Goal: Navigation & Orientation: Find specific page/section

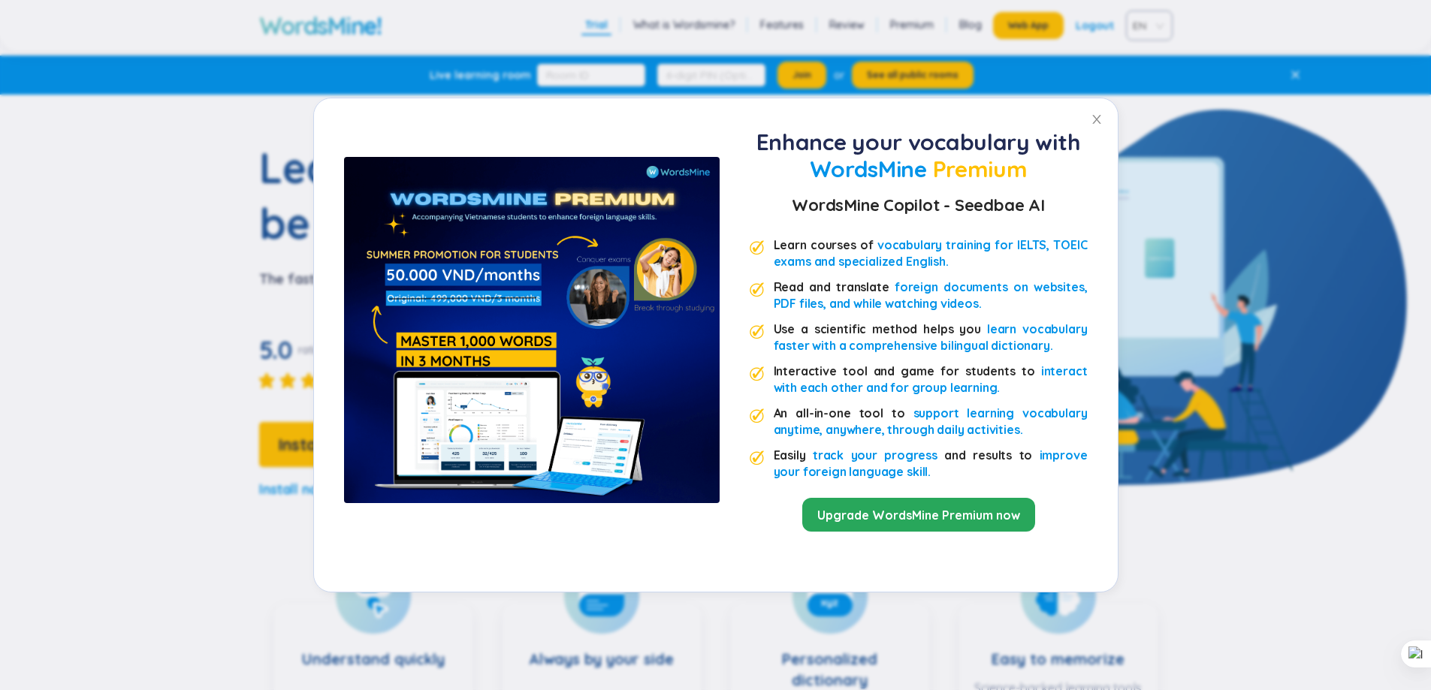
click at [1190, 134] on div "Enhance your vocabulary with WordsMine Premium WordsMine Copilot - Seedbae AI L…" at bounding box center [715, 345] width 1431 height 690
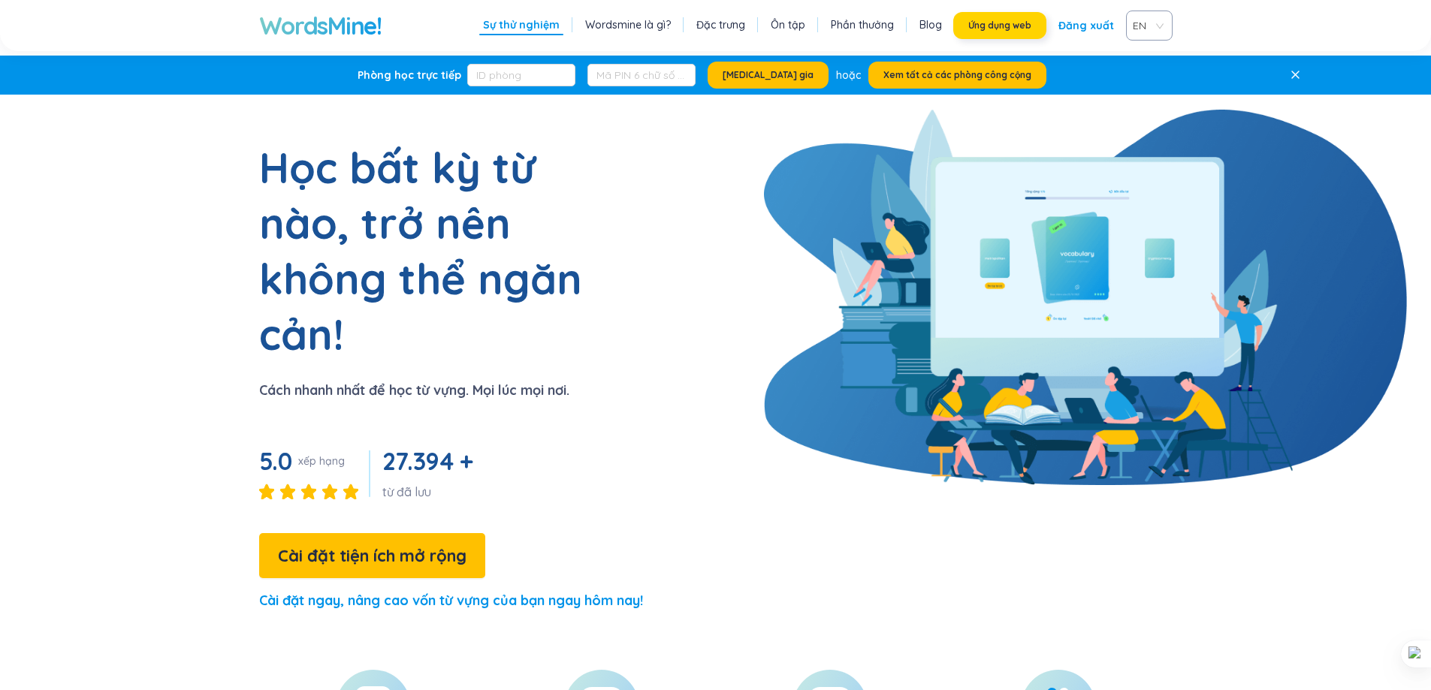
click at [1020, 33] on button "Ứng dụng web" at bounding box center [999, 25] width 93 height 27
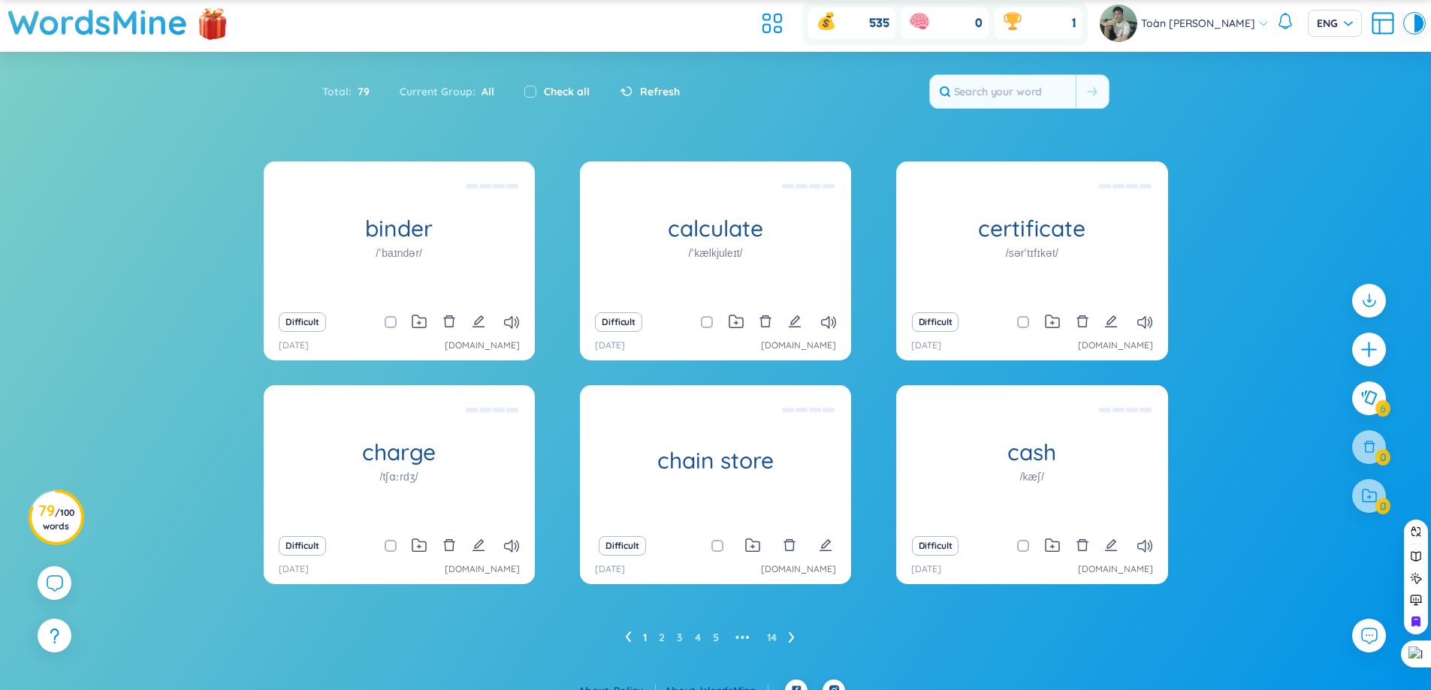
scroll to position [56, 0]
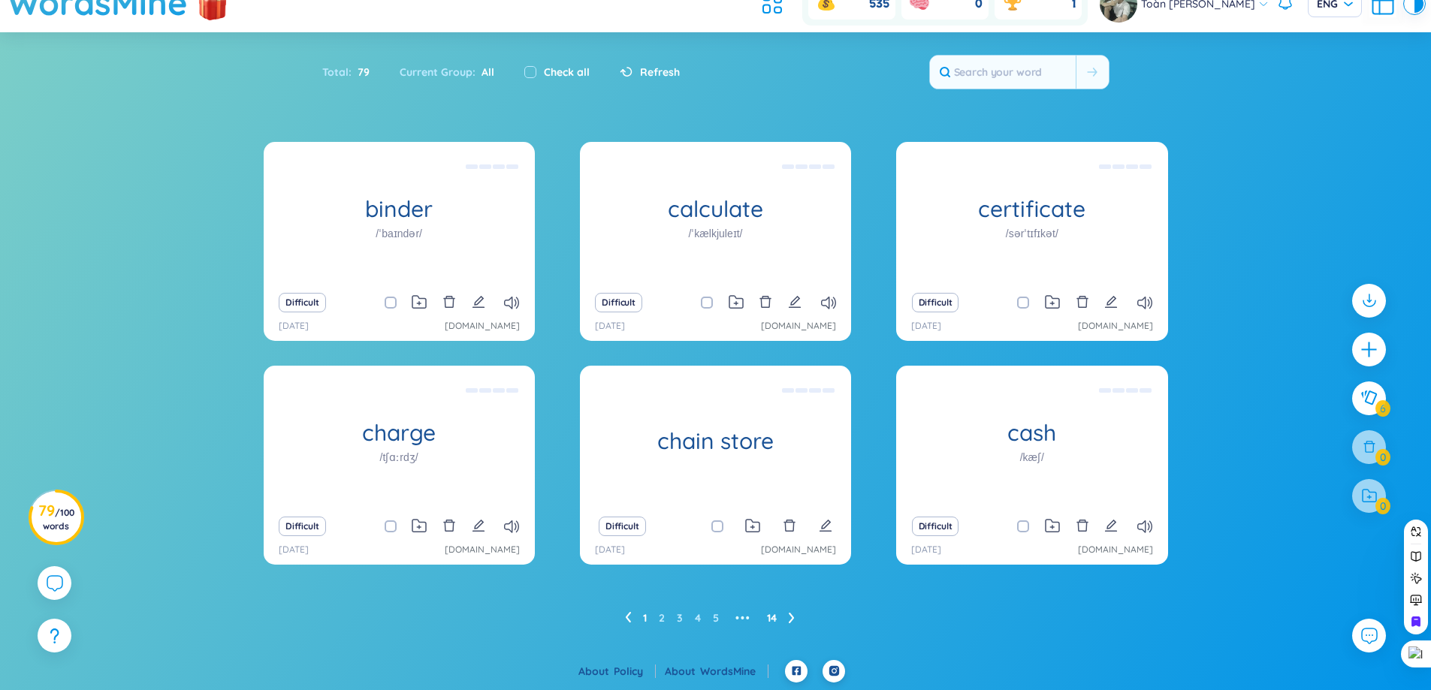
click at [767, 623] on link "14" at bounding box center [772, 618] width 10 height 23
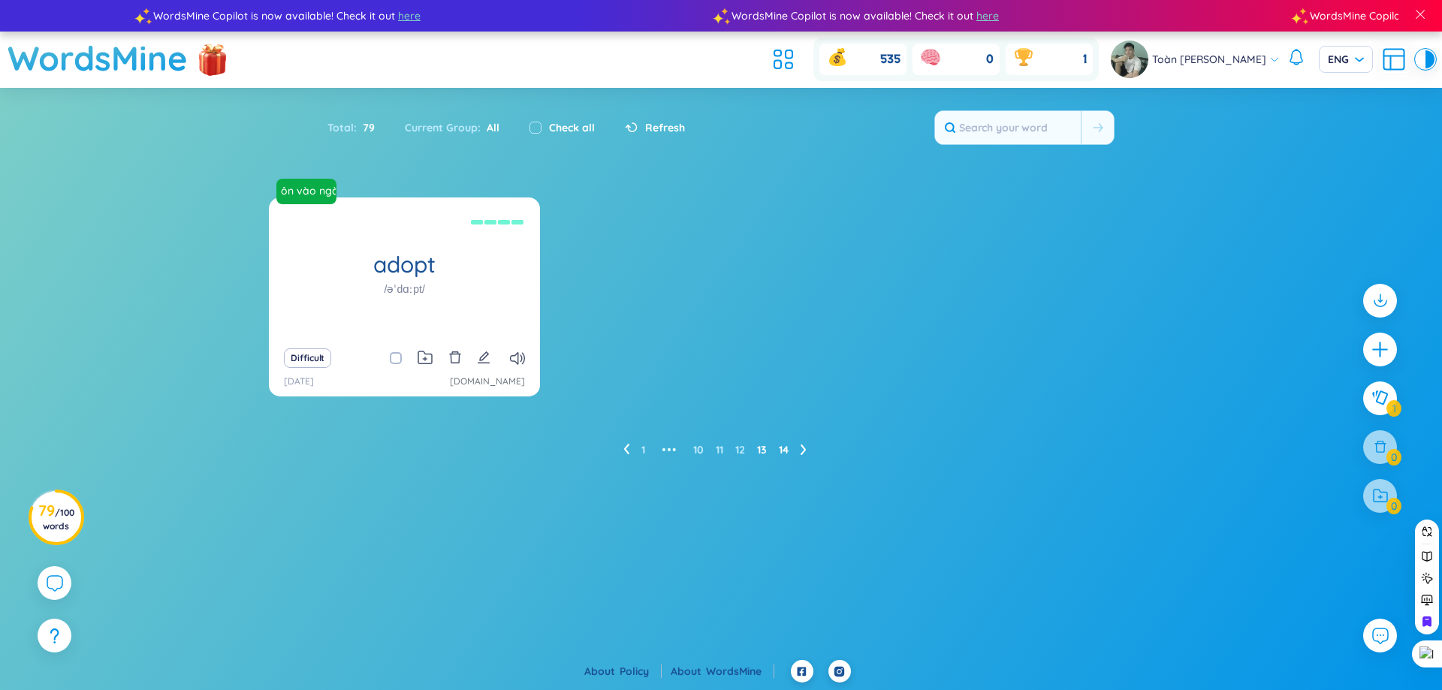
click at [758, 446] on link "13" at bounding box center [762, 450] width 10 height 23
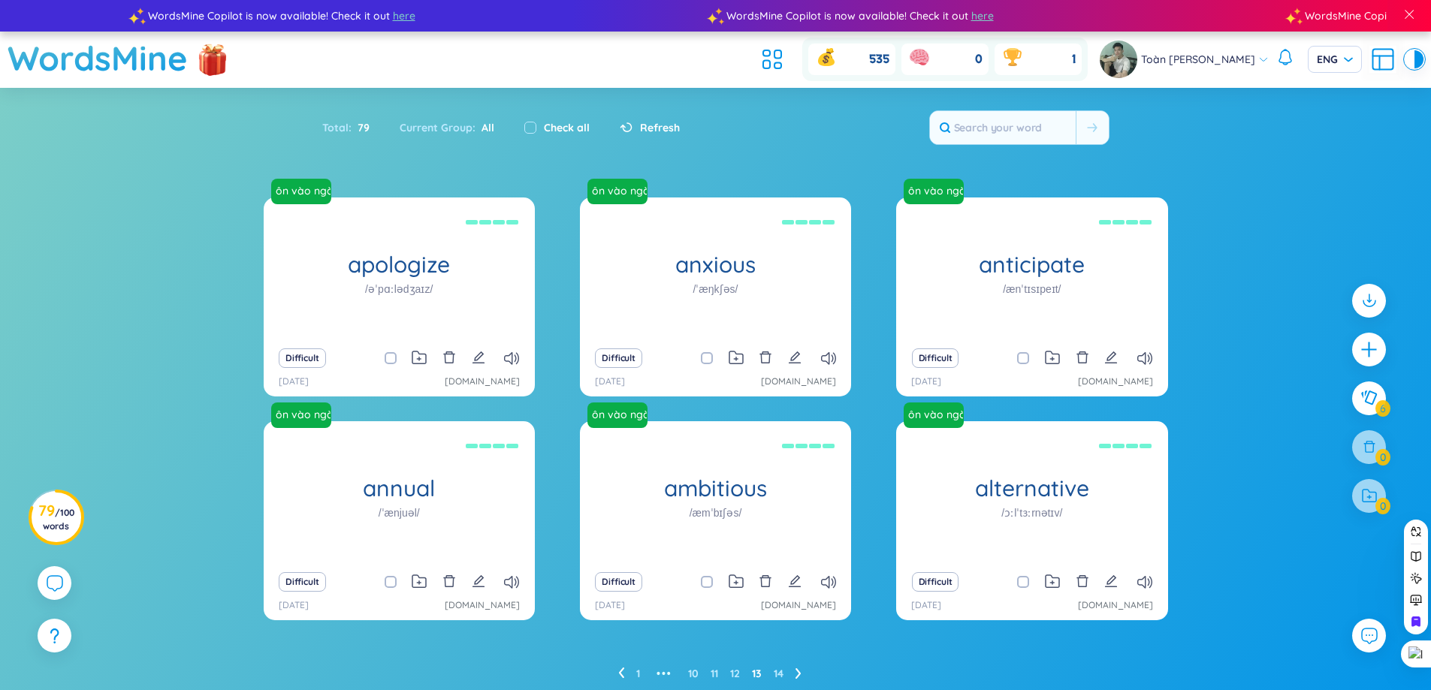
scroll to position [56, 0]
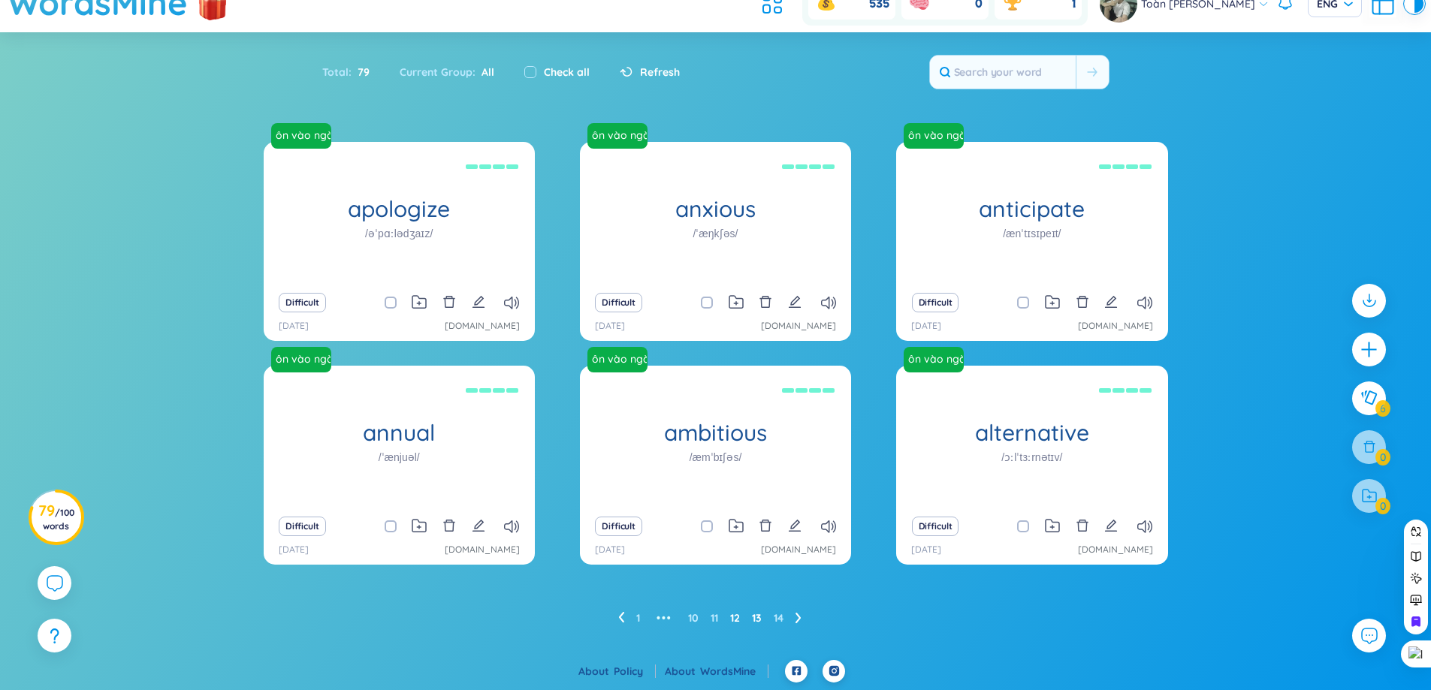
click at [734, 620] on link "12" at bounding box center [735, 618] width 10 height 23
click at [637, 612] on link "1" at bounding box center [638, 618] width 4 height 23
